Goal: Task Accomplishment & Management: Manage account settings

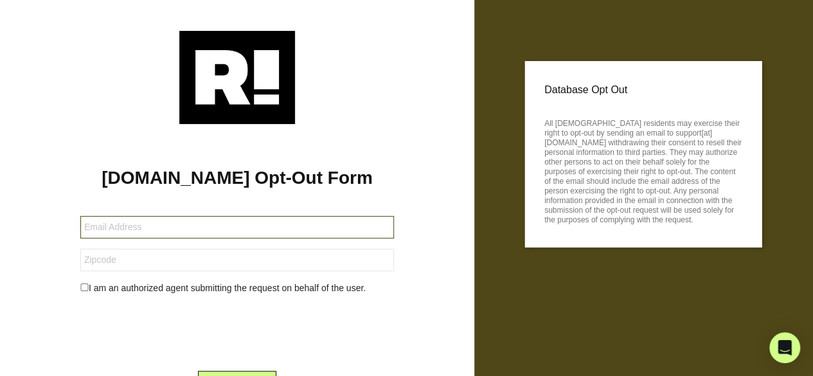
click at [140, 231] on input "text" at bounding box center [236, 227] width 313 height 22
type input "[EMAIL_ADDRESS][DOMAIN_NAME]"
type input "77469"
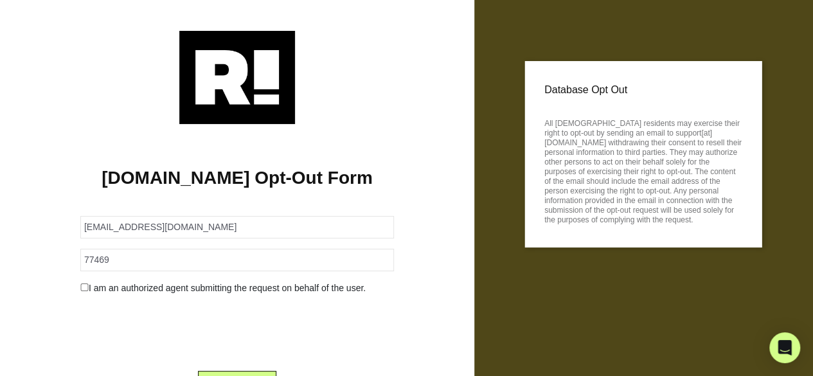
click at [136, 294] on div "I am an authorized agent submitting the request on behalf of the user." at bounding box center [237, 287] width 333 height 13
click at [81, 288] on input "checkbox" at bounding box center [84, 287] width 8 height 8
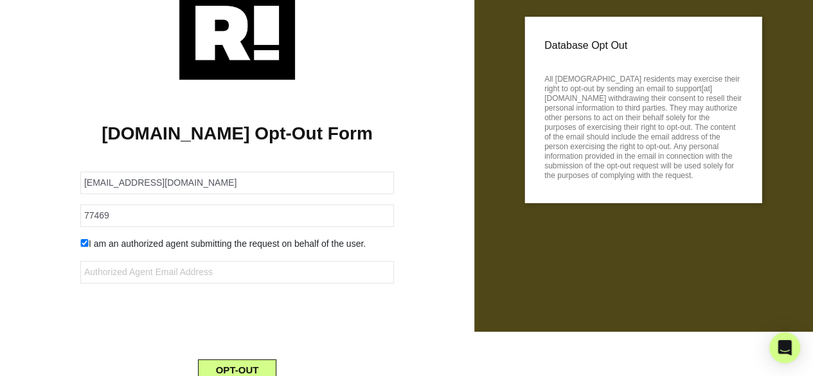
scroll to position [64, 0]
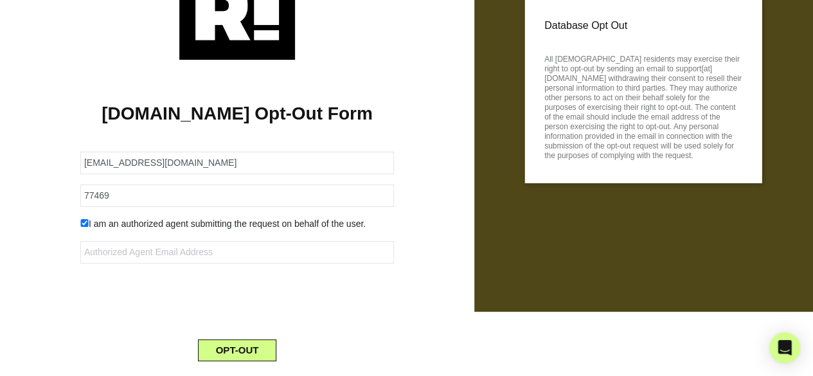
click at [73, 224] on div "I am an authorized agent submitting the request on behalf of the user." at bounding box center [237, 223] width 333 height 13
click at [82, 225] on input "checkbox" at bounding box center [84, 223] width 8 height 8
checkbox input "false"
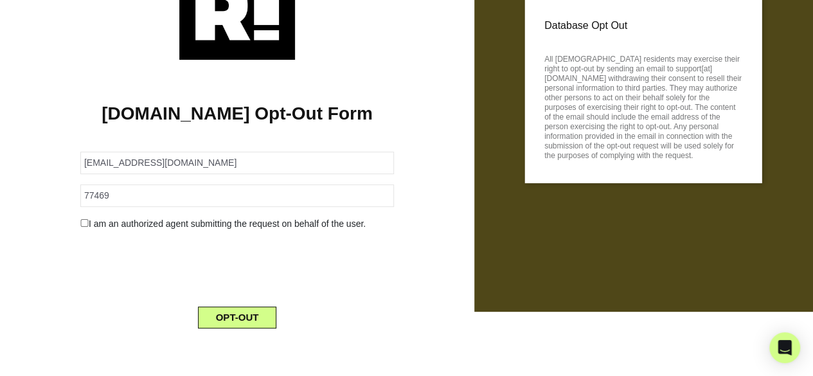
scroll to position [63, 0]
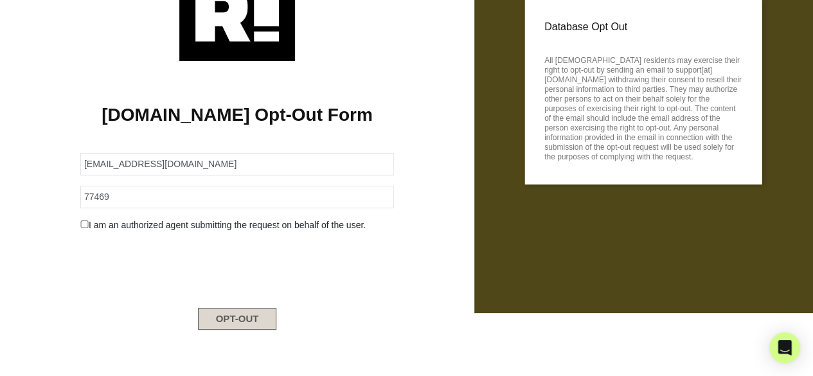
click at [258, 326] on button "OPT-OUT" at bounding box center [237, 319] width 79 height 22
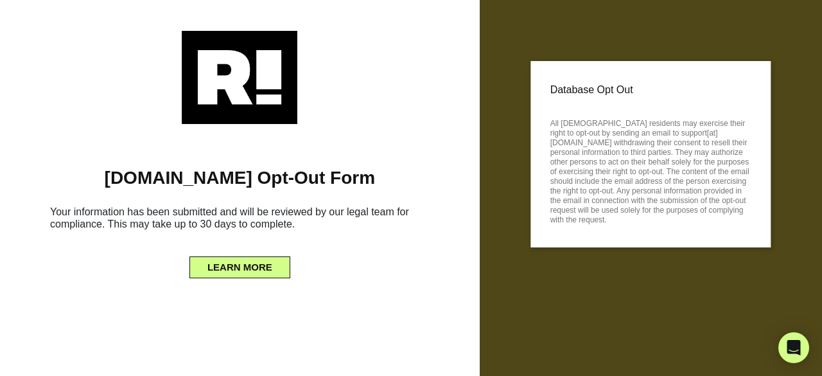
click at [244, 278] on div "[DOMAIN_NAME] Opt-Out Form Your information has been submitted and will be revi…" at bounding box center [240, 204] width 461 height 160
click at [250, 272] on button "LEARN MORE" at bounding box center [239, 267] width 101 height 22
